Goal: Task Accomplishment & Management: Use online tool/utility

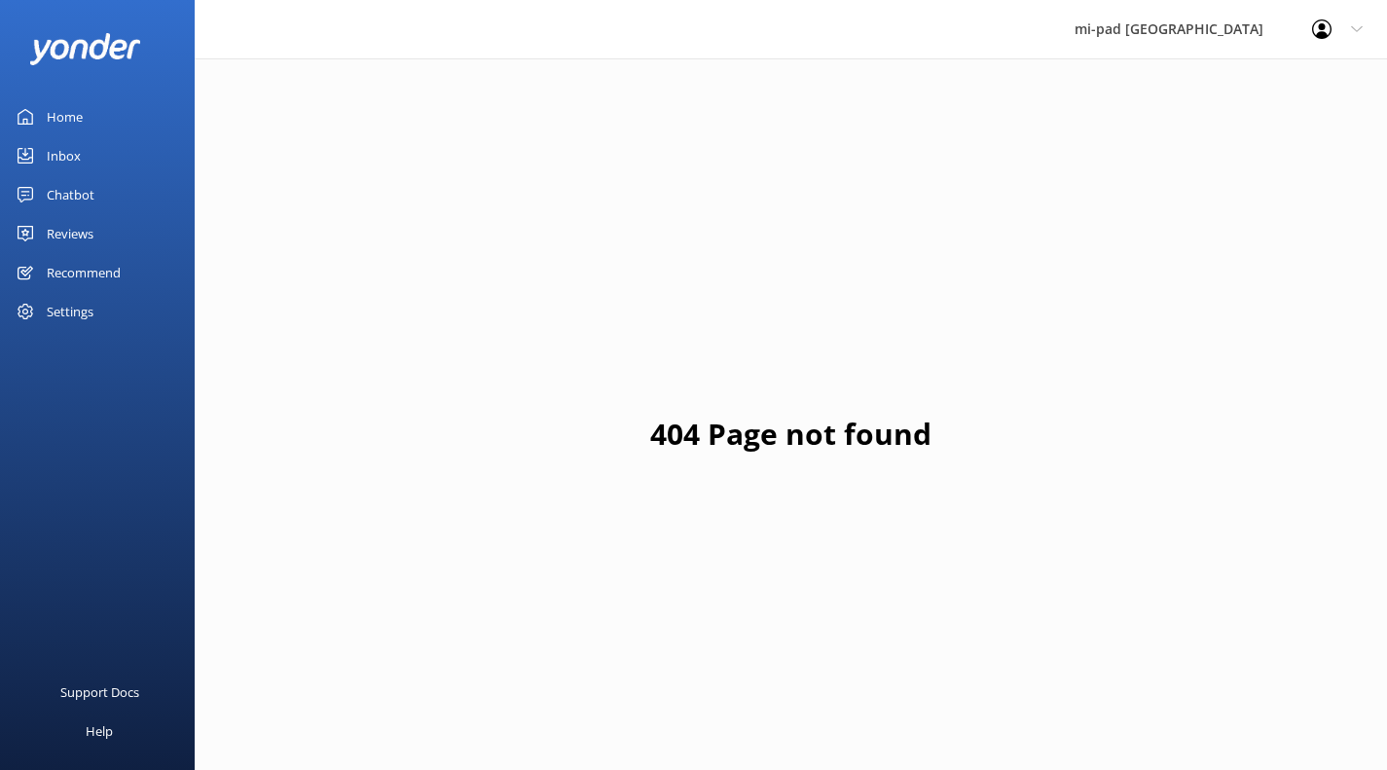
click at [82, 201] on div "Chatbot" at bounding box center [71, 194] width 48 height 39
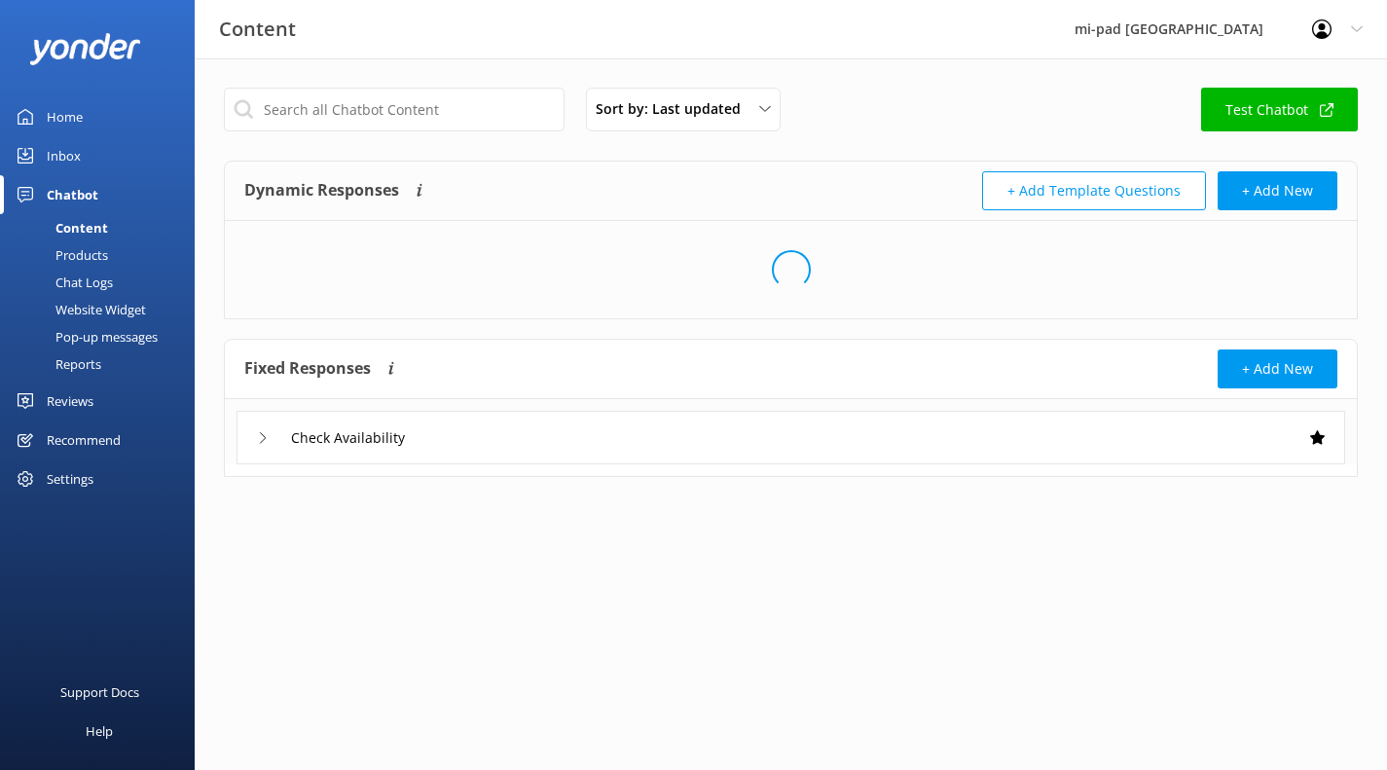
click at [88, 251] on div "Products" at bounding box center [60, 254] width 96 height 27
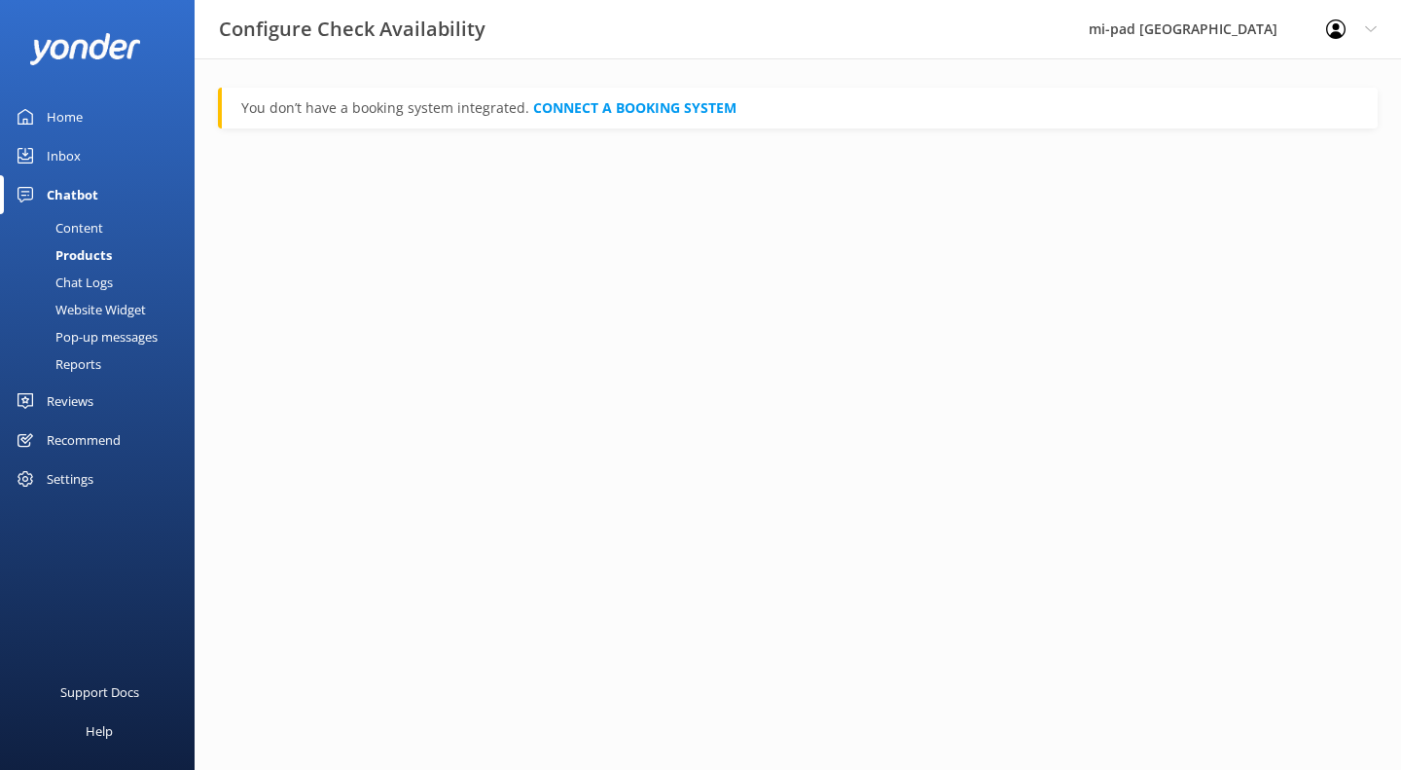
click at [89, 272] on div "Chat Logs" at bounding box center [62, 282] width 101 height 27
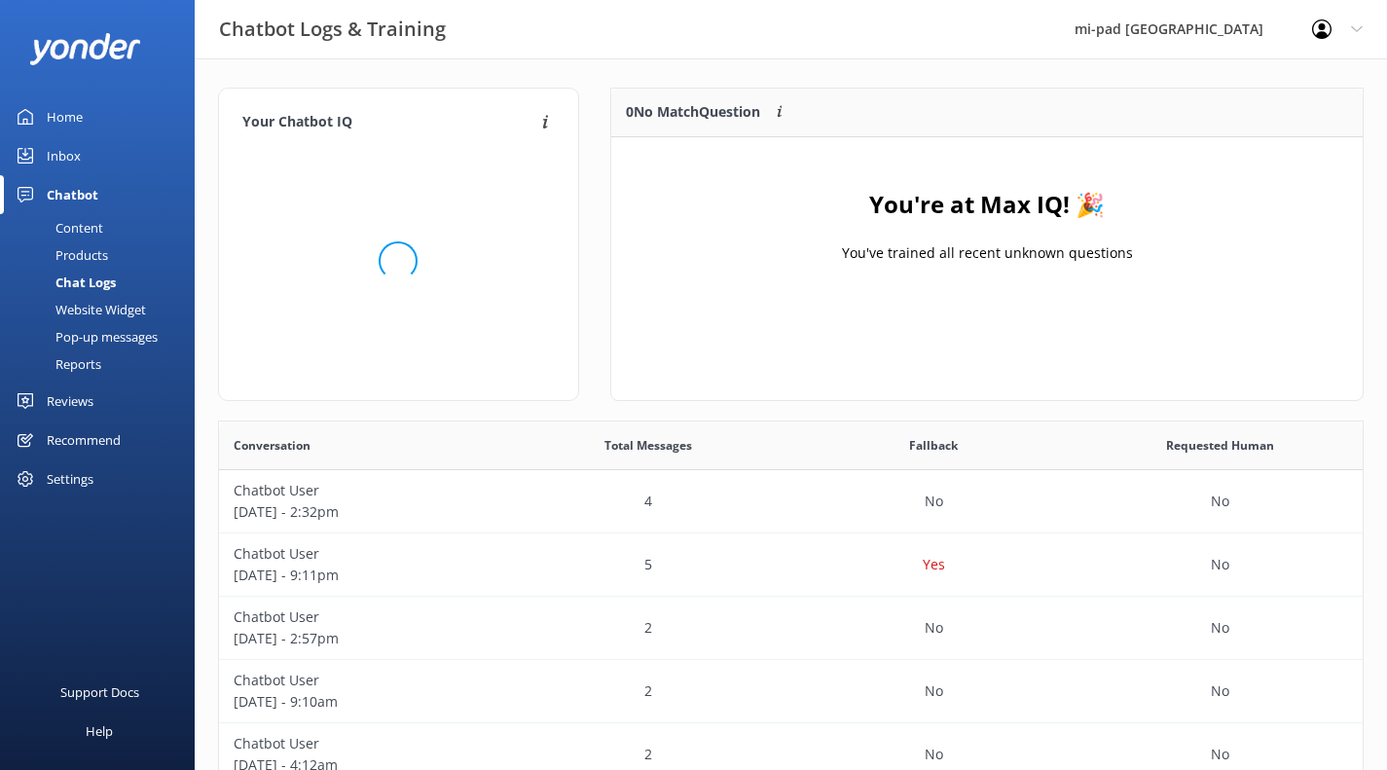
scroll to position [229, 737]
